Goal: Transaction & Acquisition: Purchase product/service

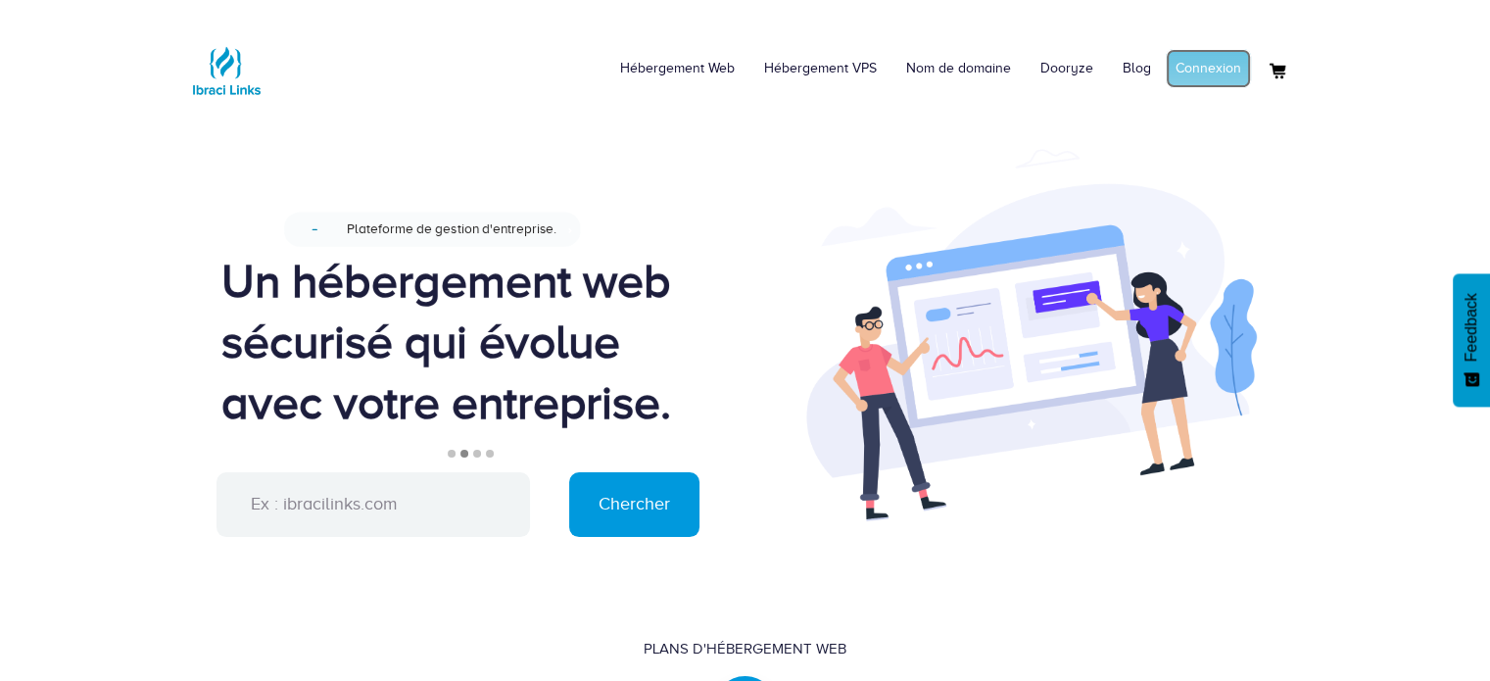
click at [1218, 84] on link "Connexion" at bounding box center [1208, 68] width 85 height 39
click at [457, 516] on input "text" at bounding box center [372, 504] width 313 height 65
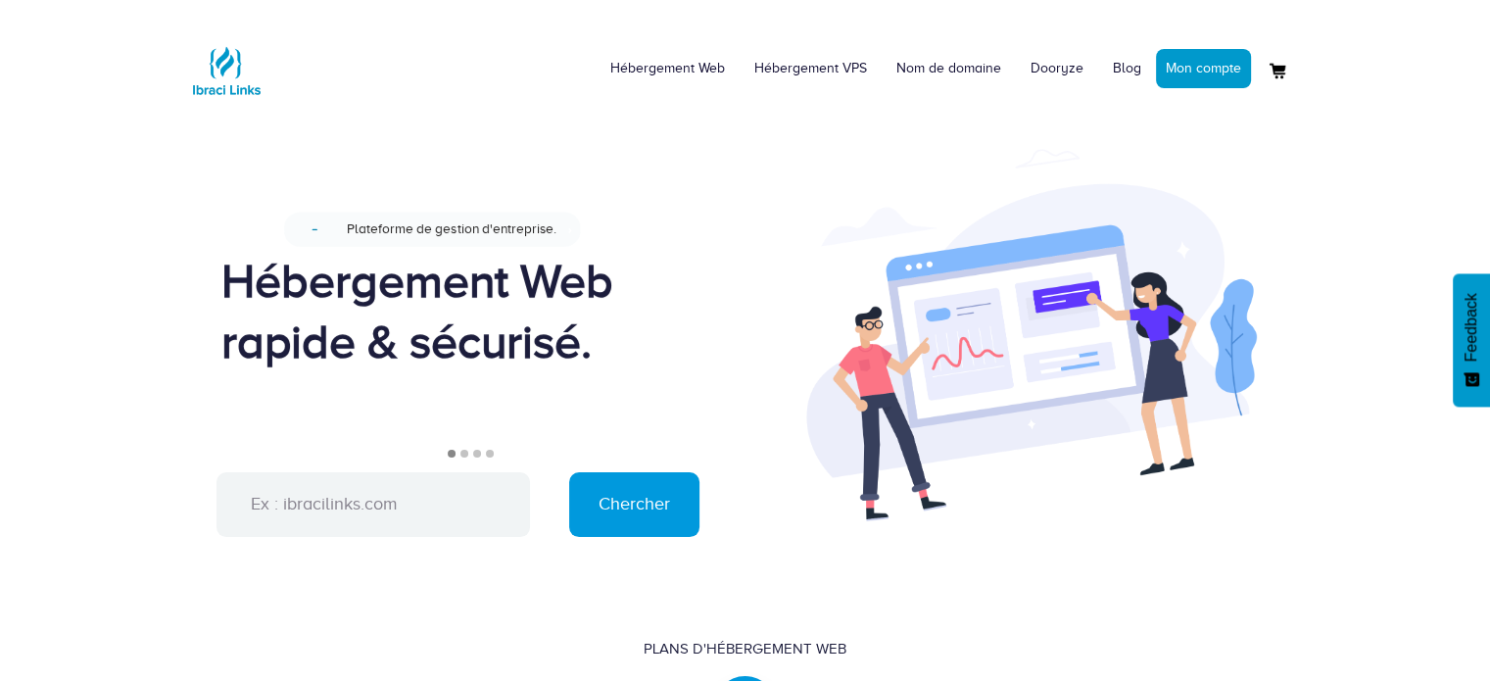
click at [466, 457] on ul "1 2 3 4" at bounding box center [468, 461] width 495 height 23
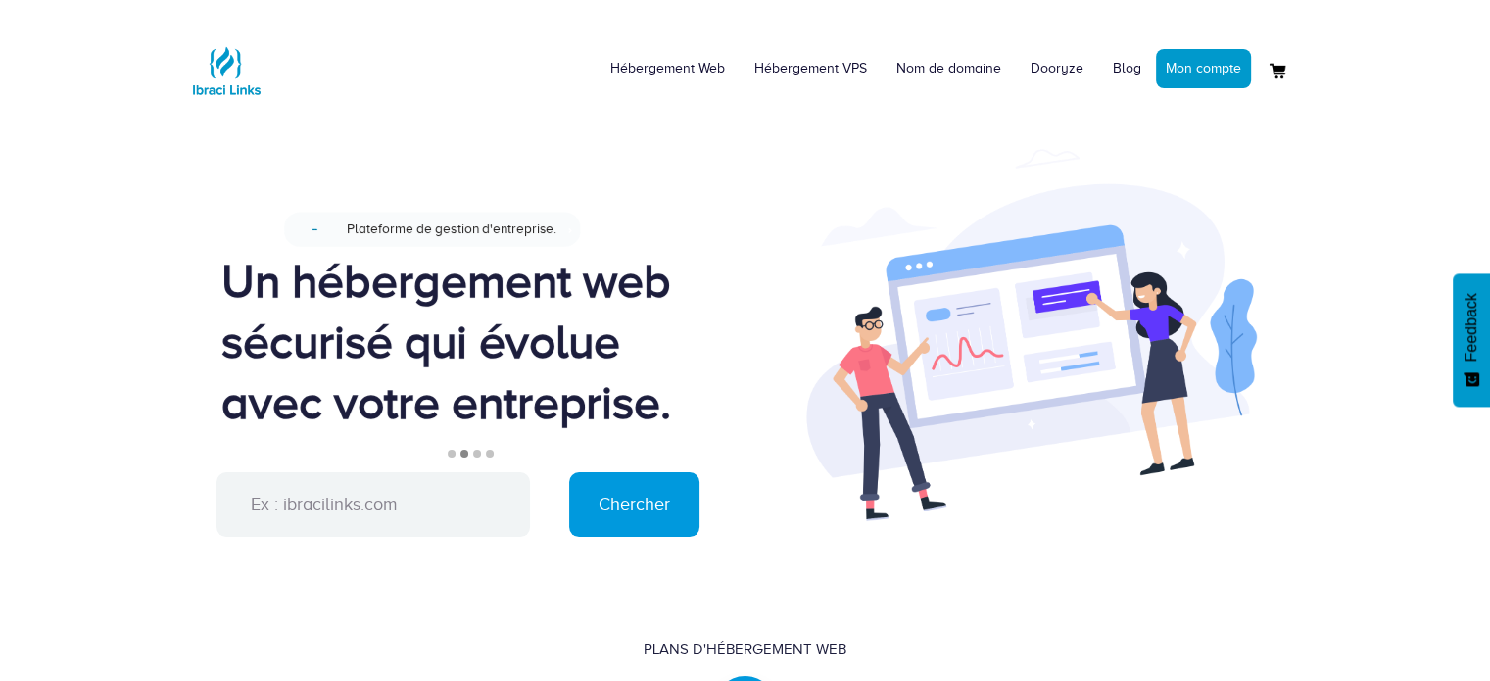
click at [478, 454] on li "3" at bounding box center [477, 454] width 8 height 8
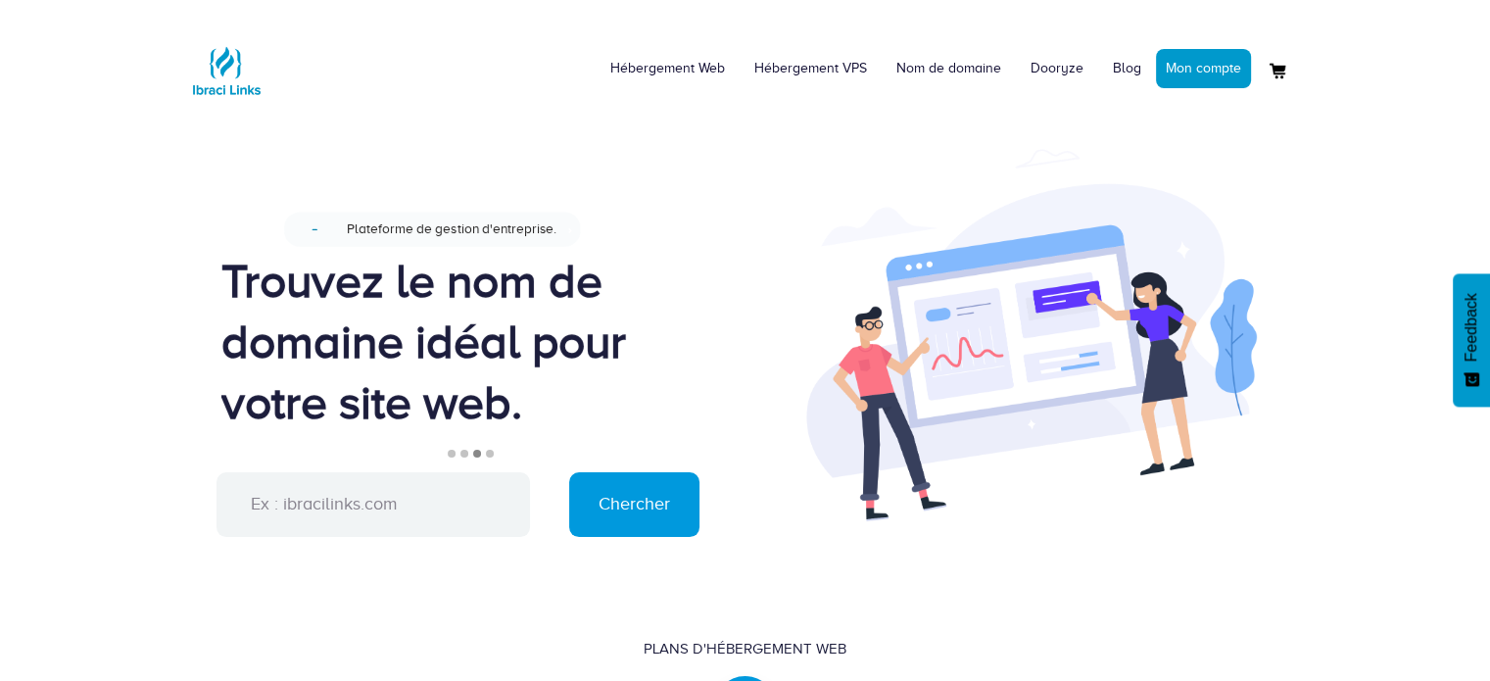
click at [491, 454] on li "4" at bounding box center [490, 454] width 8 height 8
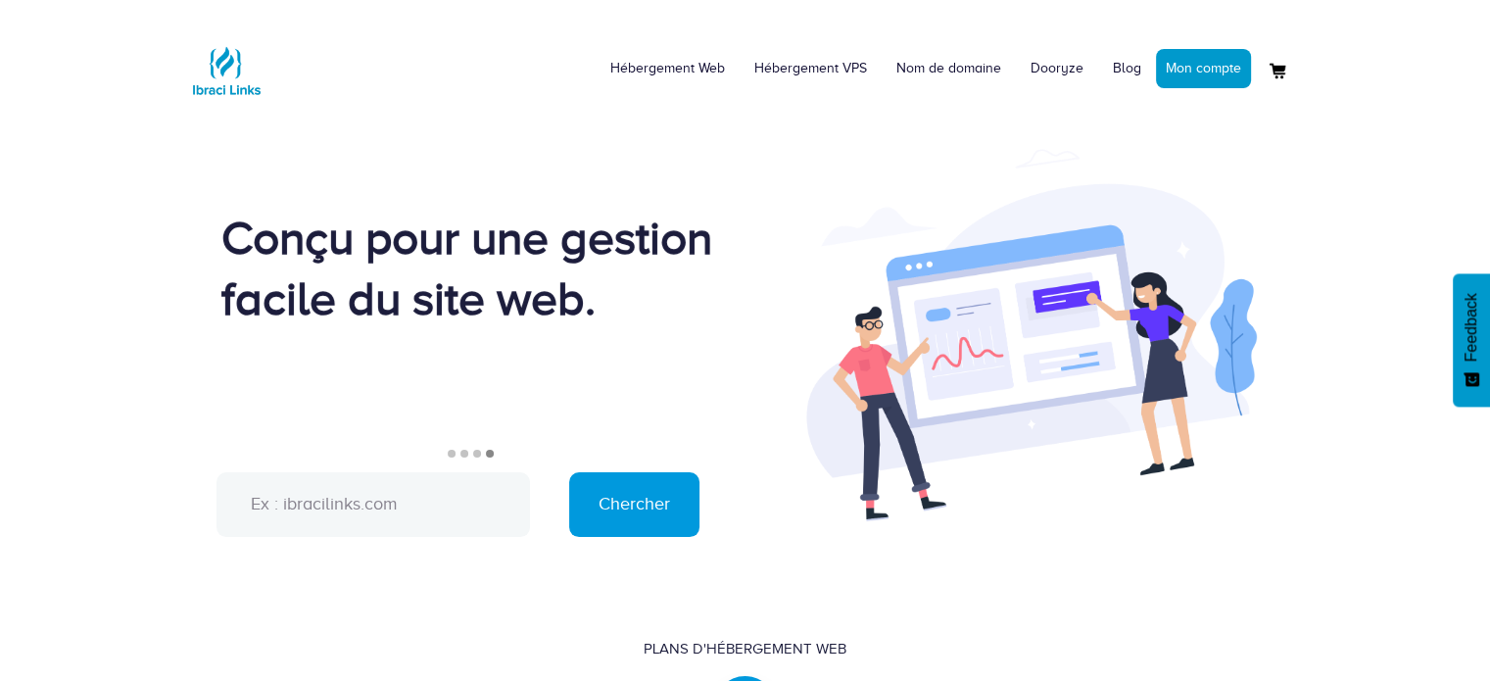
click at [380, 508] on input "text" at bounding box center [372, 504] width 313 height 65
type input "D"
type input "I"
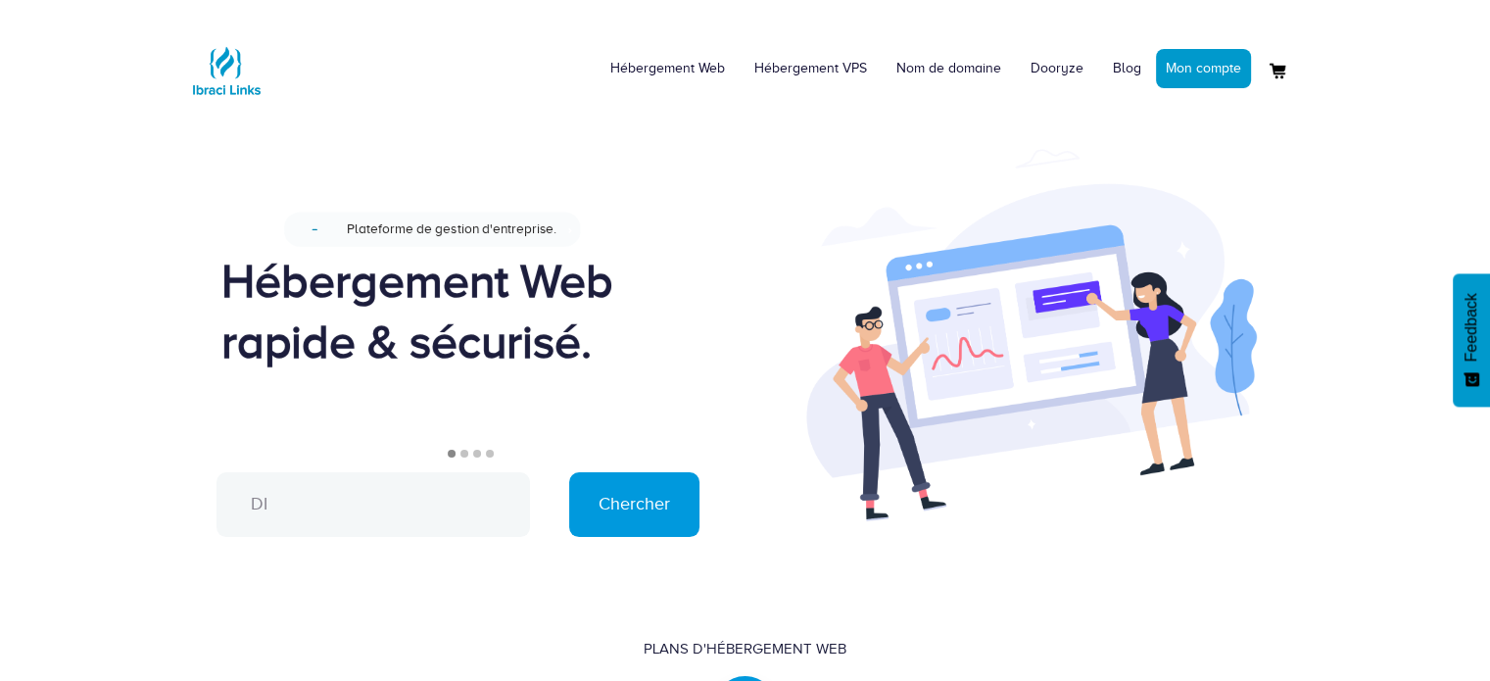
type input "D"
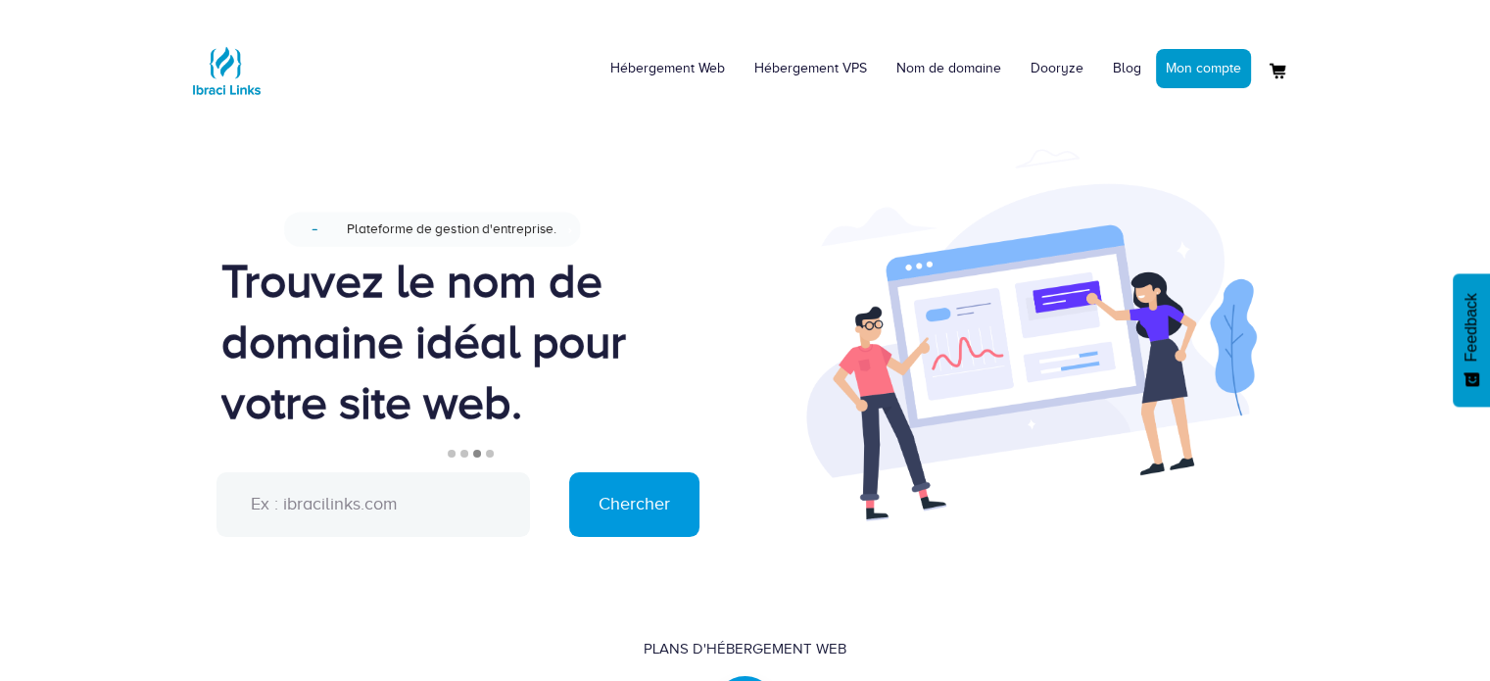
click at [318, 500] on input "text" at bounding box center [372, 504] width 313 height 65
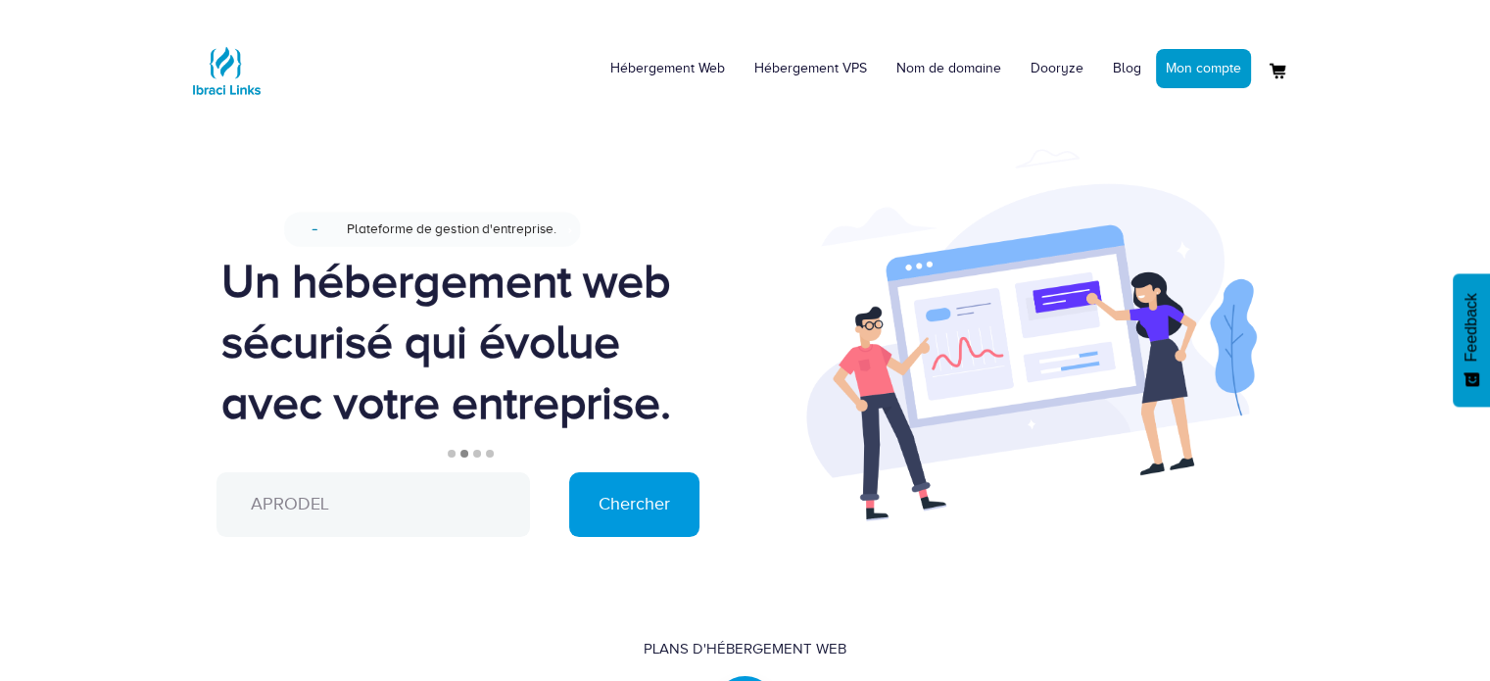
type input "APRODEL"
click at [569, 472] on input "Chercher" at bounding box center [634, 504] width 130 height 65
click at [594, 493] on input "Chercher" at bounding box center [634, 504] width 130 height 65
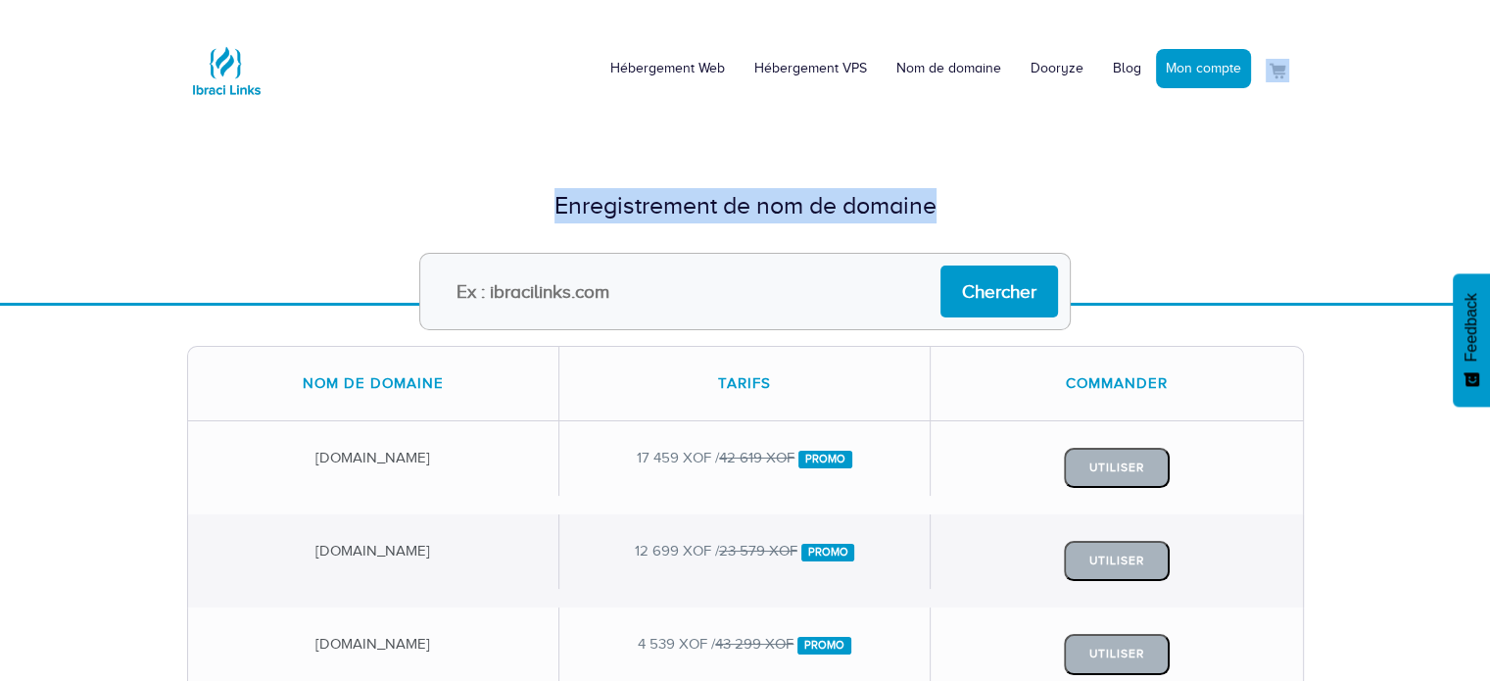
drag, startPoint x: 1485, startPoint y: 106, endPoint x: 1494, endPoint y: 173, distance: 68.2
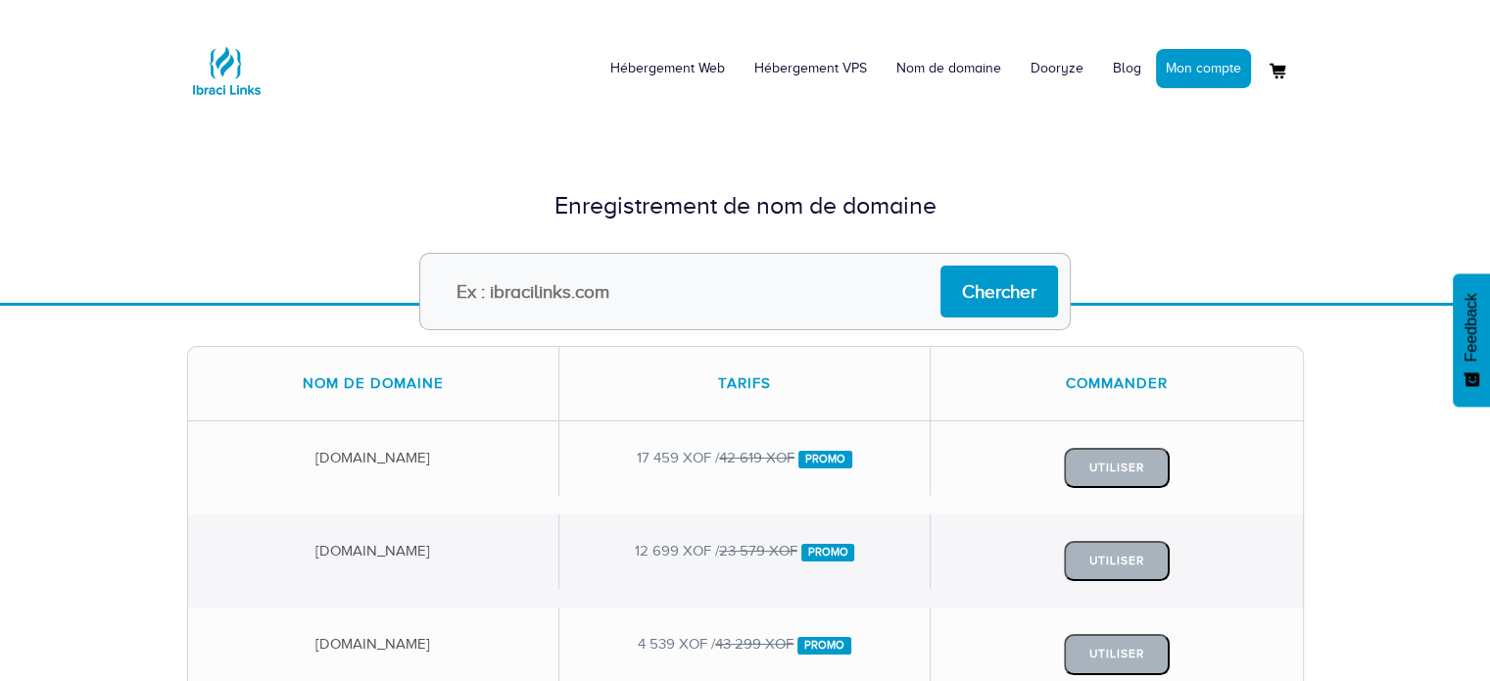
click at [682, 277] on input "text" at bounding box center [744, 291] width 651 height 77
type input "APRODEL"
click at [981, 313] on input "Chercher" at bounding box center [999, 291] width 118 height 52
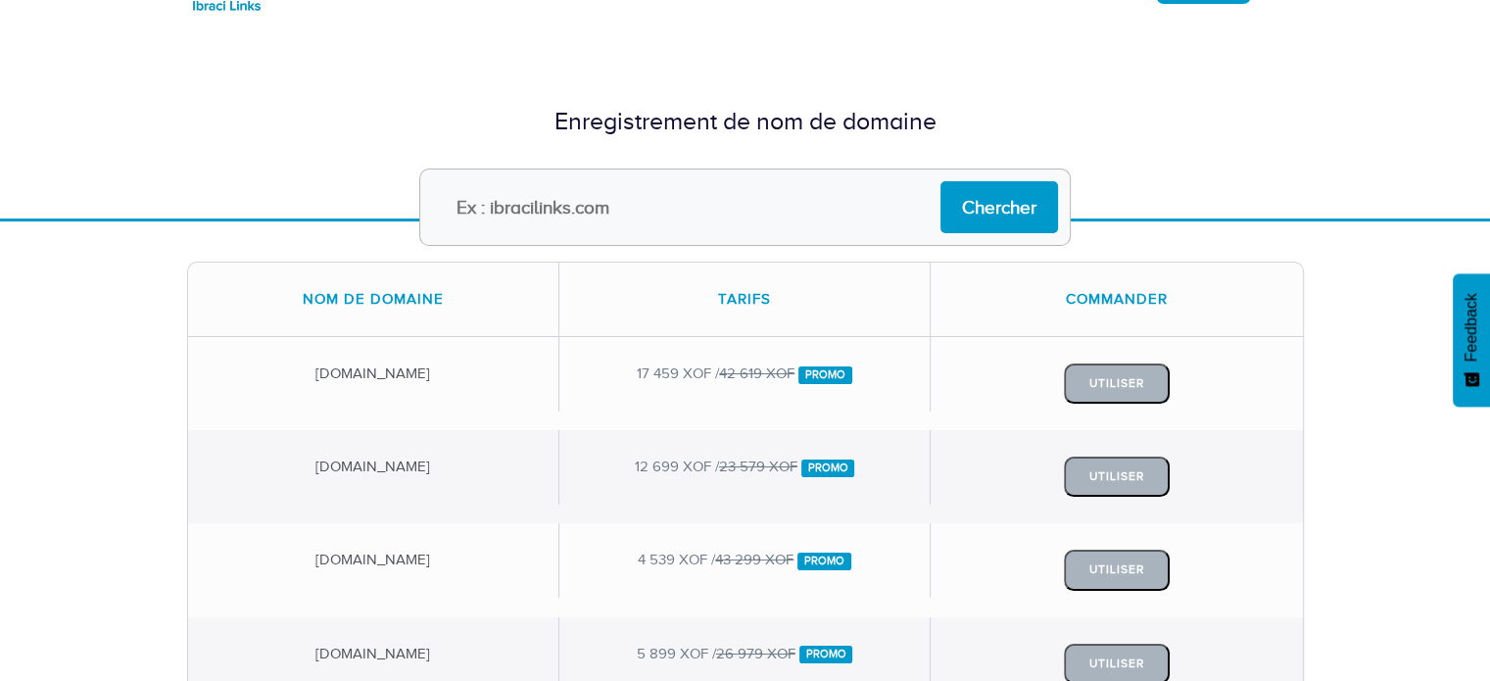
scroll to position [82, 0]
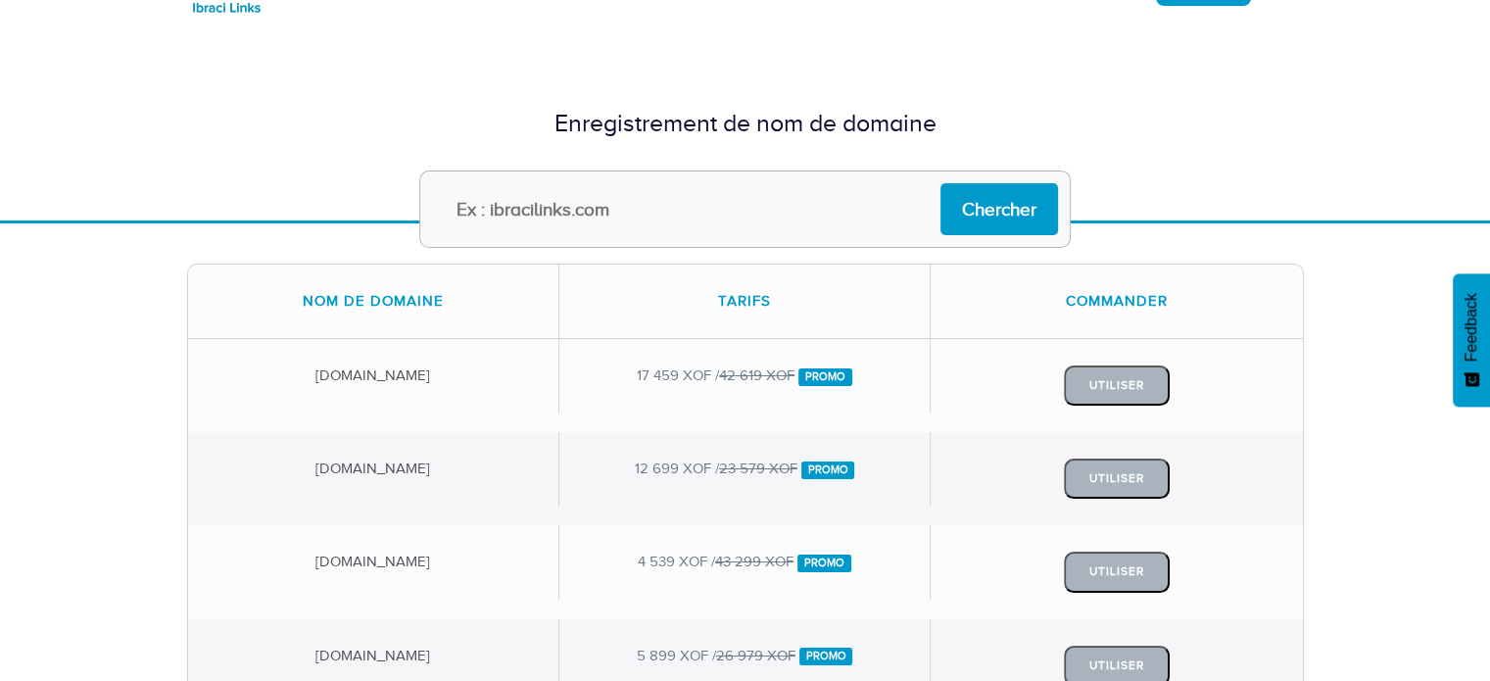
click at [711, 222] on input "text" at bounding box center [744, 208] width 651 height 77
click at [580, 216] on input "APRODEL" at bounding box center [744, 208] width 651 height 77
type input "A"
click at [544, 194] on input "text" at bounding box center [744, 208] width 651 height 77
type input "b"
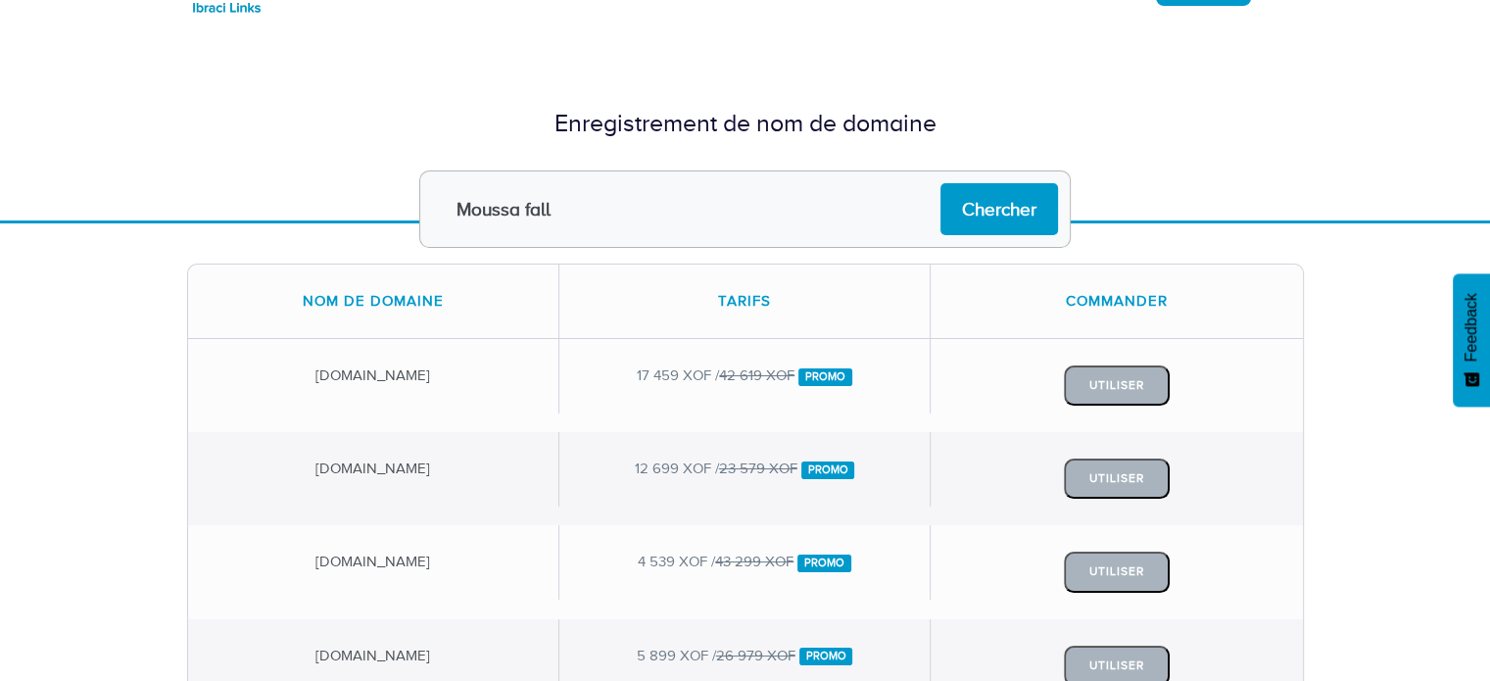
click at [533, 207] on input "Moussa fall" at bounding box center [744, 208] width 651 height 77
click at [574, 211] on input "Moussa fallu" at bounding box center [744, 208] width 651 height 77
type input "Moussa fall"
click at [940, 183] on input "Chercher" at bounding box center [999, 209] width 118 height 52
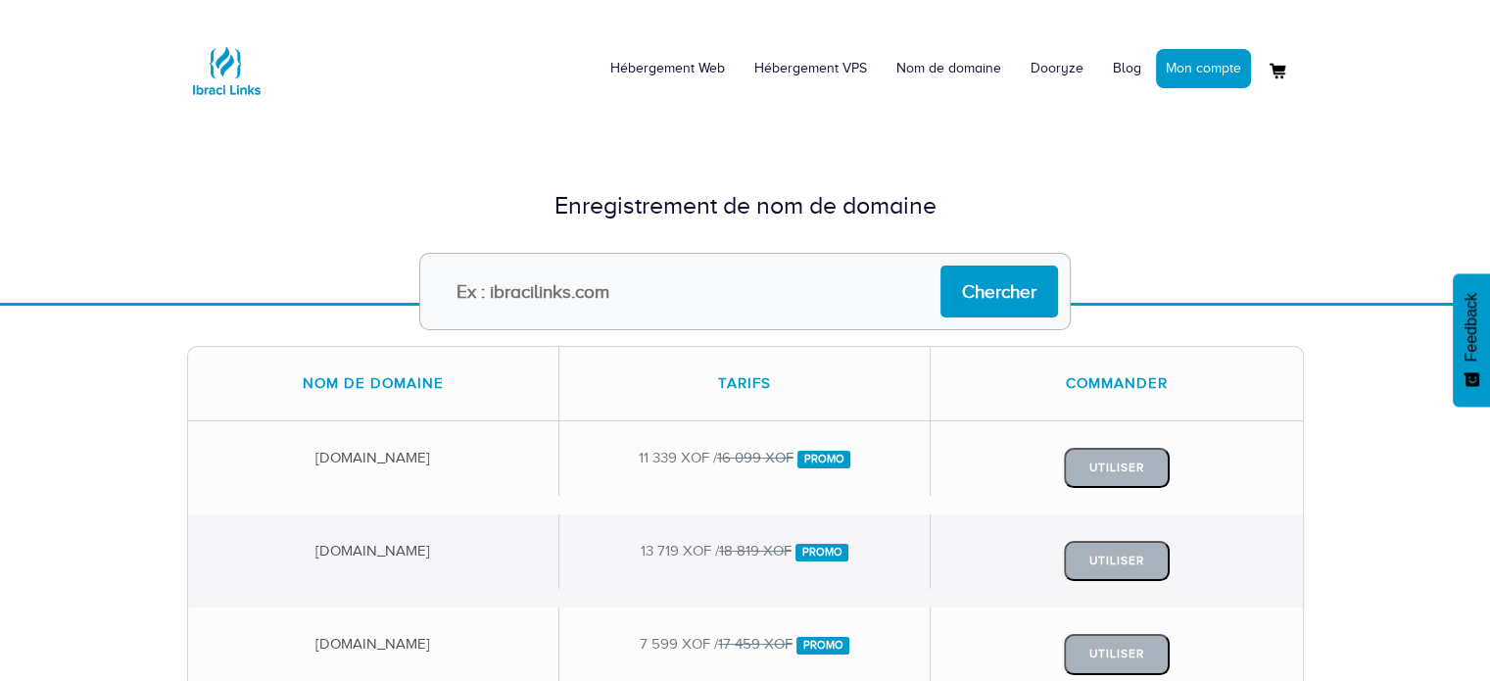
click at [563, 270] on input "text" at bounding box center [744, 291] width 651 height 77
type input "Moussafall2025"
click at [977, 281] on input "Chercher" at bounding box center [999, 291] width 118 height 52
click at [668, 273] on input "text" at bounding box center [744, 291] width 651 height 77
click at [599, 289] on input "text" at bounding box center [744, 291] width 651 height 77
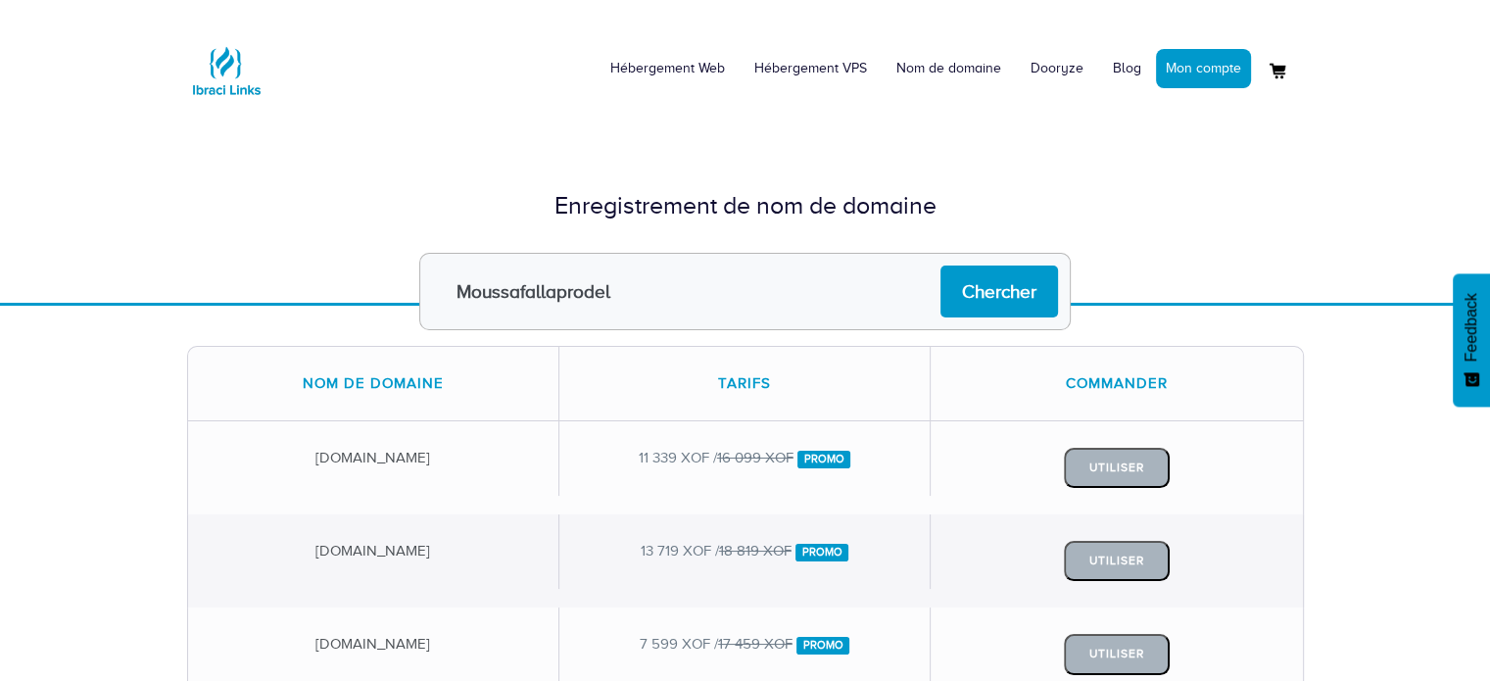
type input "Moussafallaprodel"
click at [940, 265] on input "Chercher" at bounding box center [999, 291] width 118 height 52
click at [713, 278] on input "text" at bounding box center [744, 291] width 651 height 77
click at [627, 277] on input "text" at bounding box center [744, 291] width 651 height 77
type input "Moussa fall"
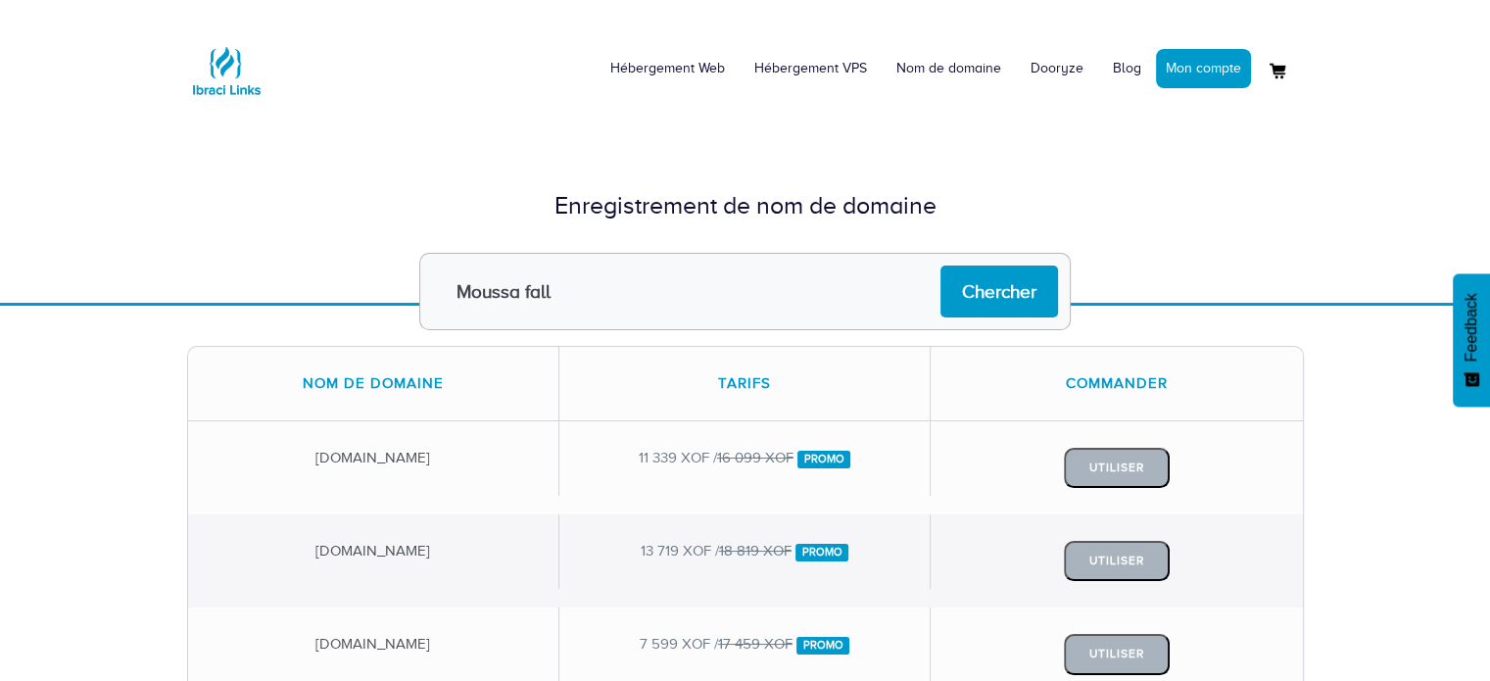
click at [568, 290] on input "Moussa fall" at bounding box center [744, 291] width 651 height 77
click at [940, 265] on input "Chercher" at bounding box center [999, 291] width 118 height 52
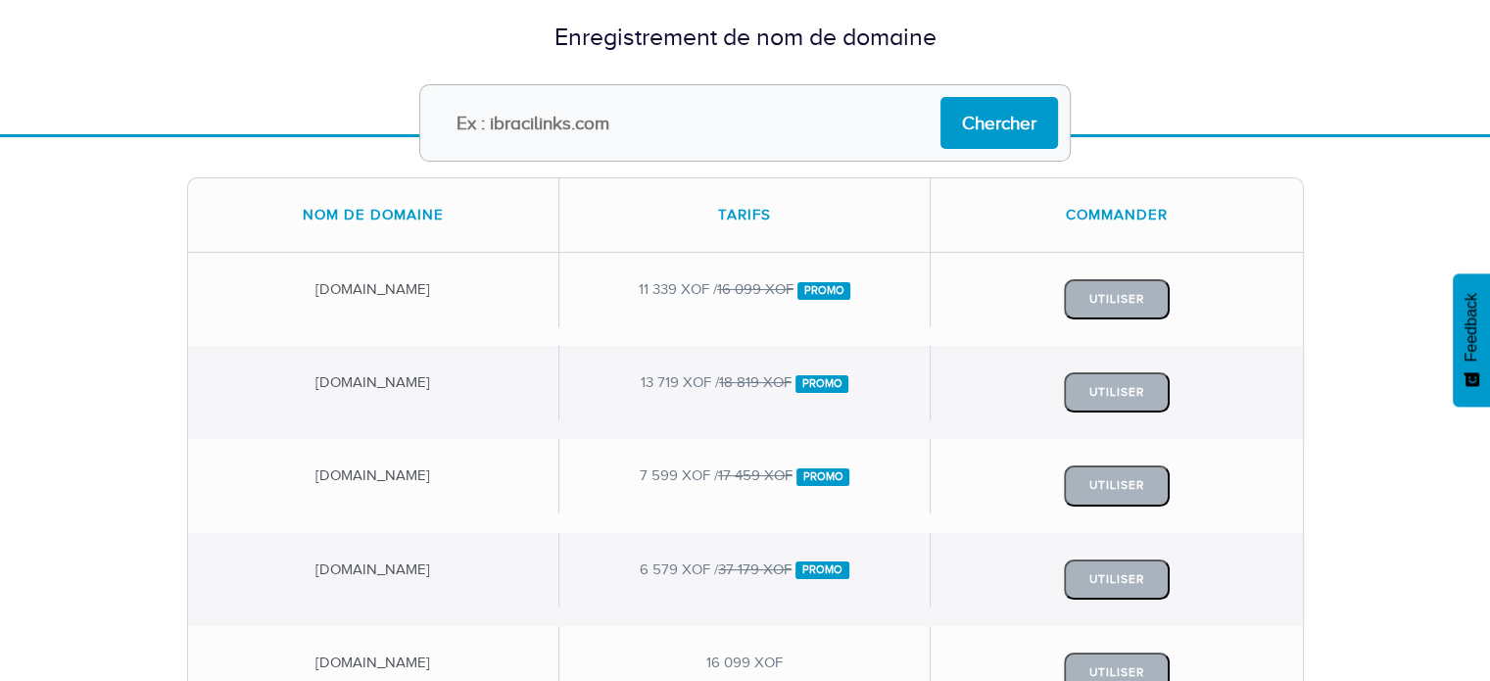
scroll to position [184, 0]
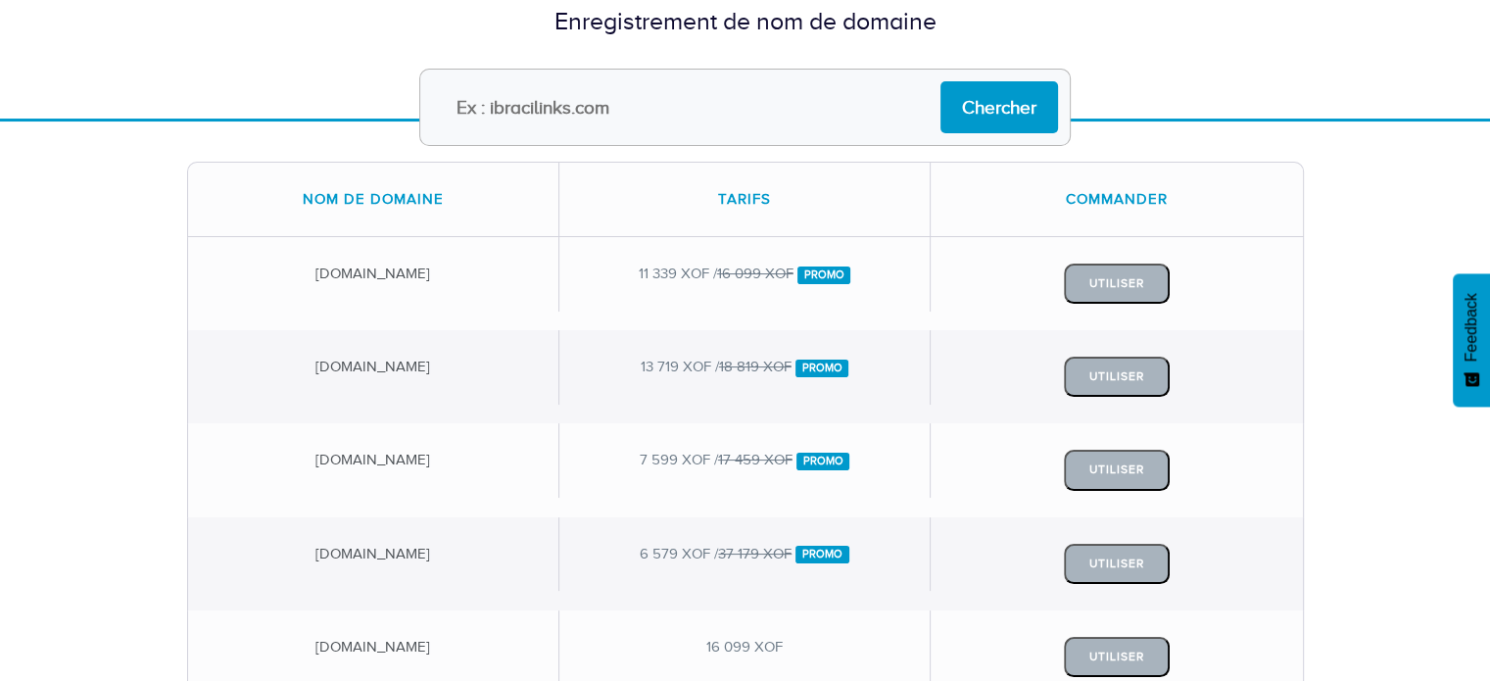
click at [541, 113] on input "text" at bounding box center [744, 107] width 651 height 77
type input "Moussa fall senegal"
click at [940, 81] on input "Chercher" at bounding box center [999, 107] width 118 height 52
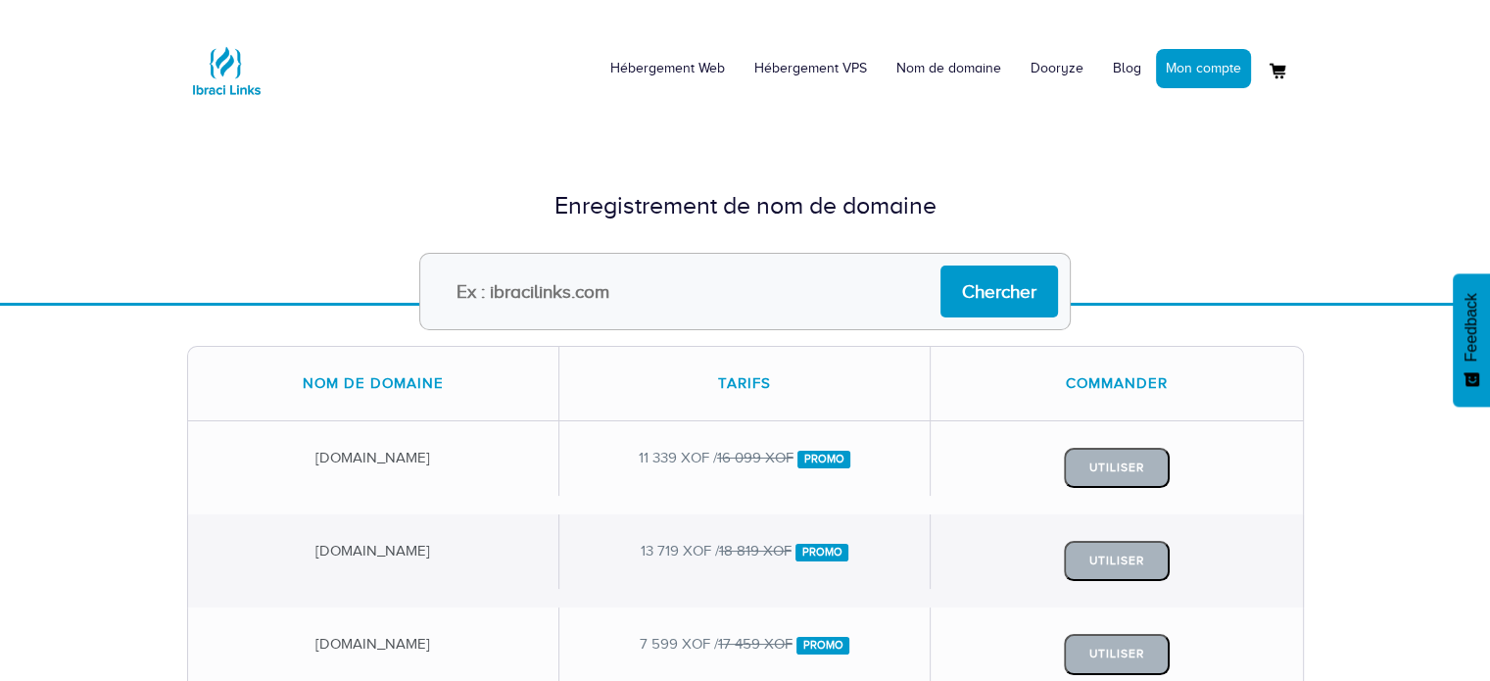
click at [729, 295] on input "text" at bounding box center [744, 291] width 651 height 77
type input "gaye_informatique"
click at [991, 291] on input "Chercher" at bounding box center [999, 291] width 118 height 52
click at [717, 291] on input "text" at bounding box center [744, 291] width 651 height 77
click at [616, 269] on input "Moussafall2025" at bounding box center [744, 291] width 651 height 77
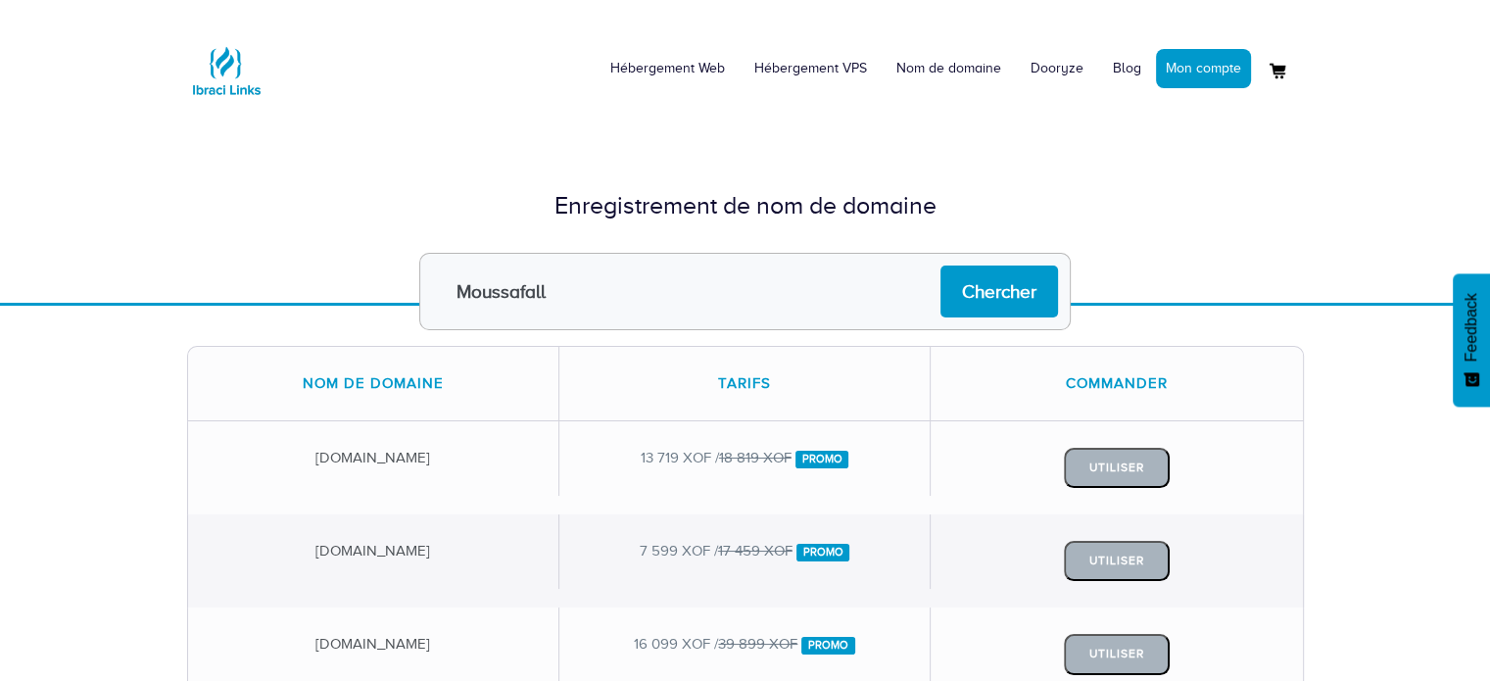
type input "Moussafall"
click at [940, 265] on input "Chercher" at bounding box center [999, 291] width 118 height 52
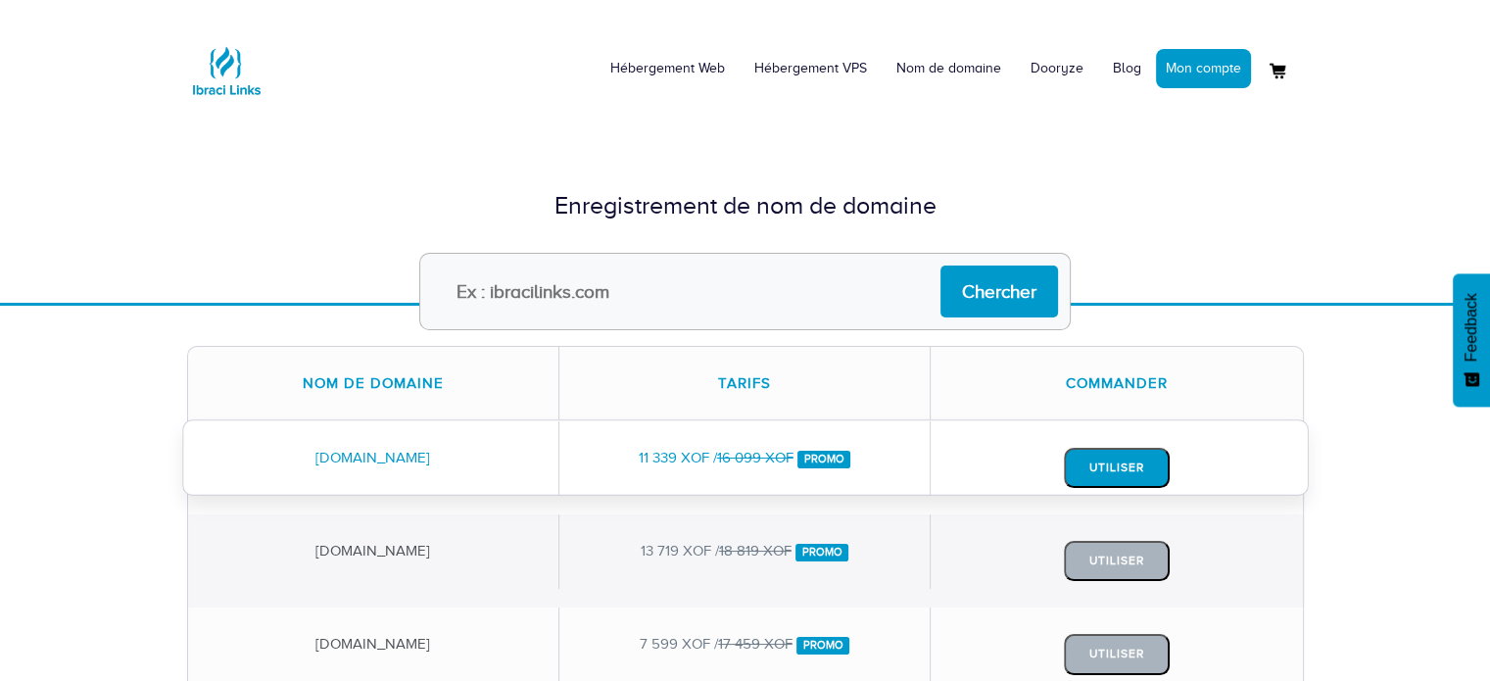
click at [1120, 459] on button "Utiliser" at bounding box center [1117, 468] width 106 height 40
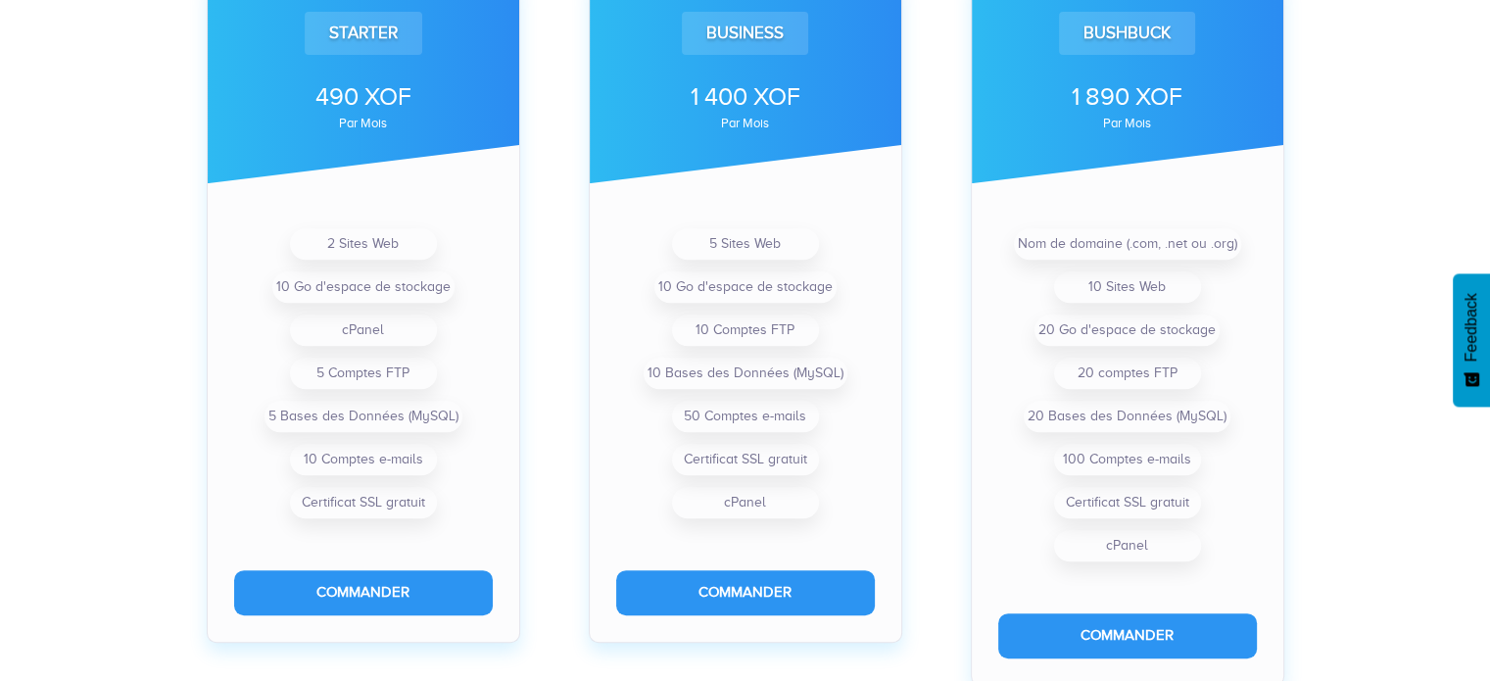
scroll to position [727, 0]
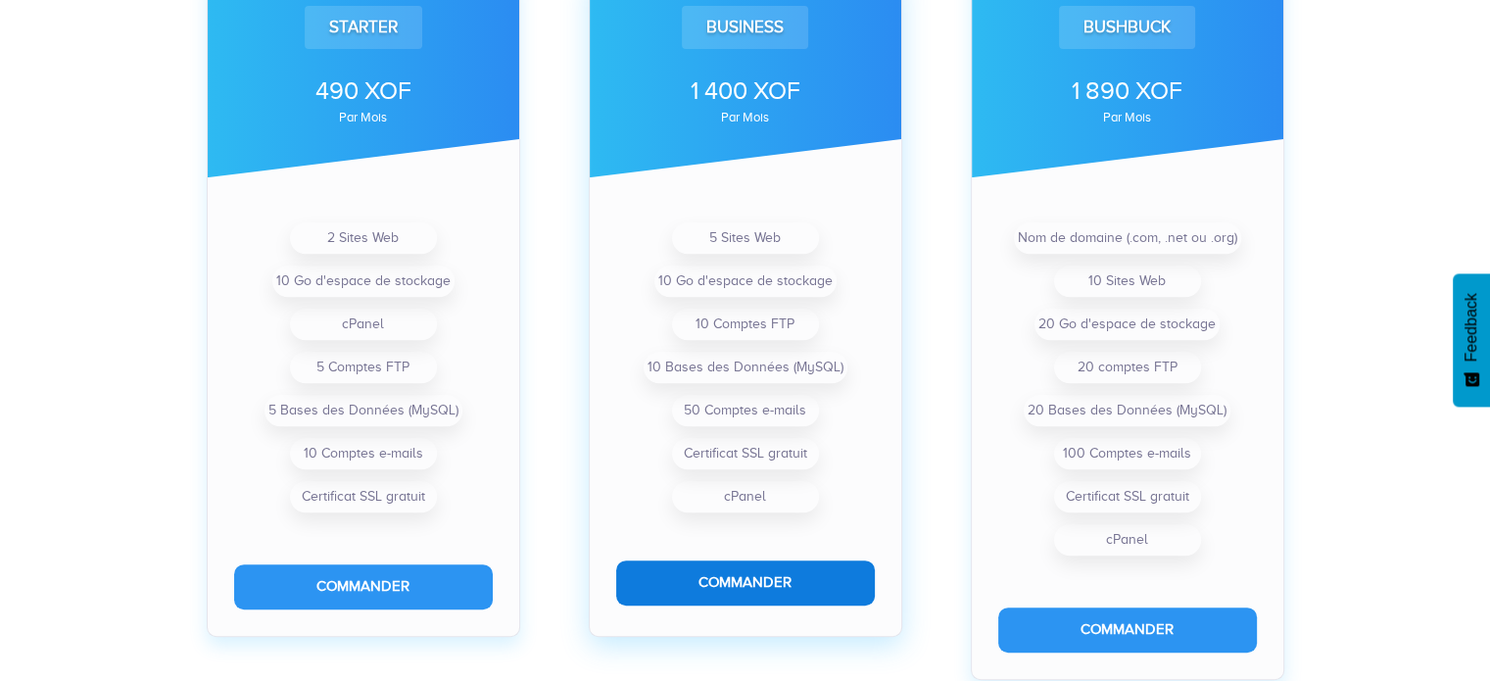
click at [772, 575] on button "Commander" at bounding box center [745, 582] width 259 height 44
